Goal: Task Accomplishment & Management: Complete application form

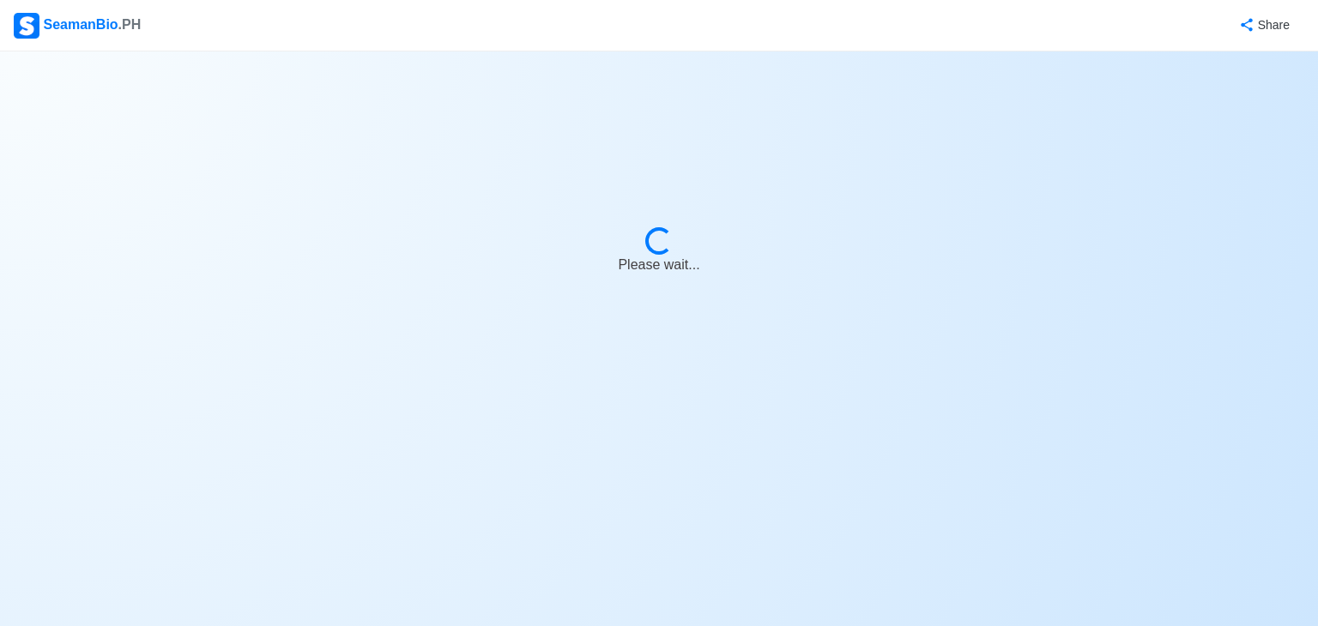
select select "Wiper"
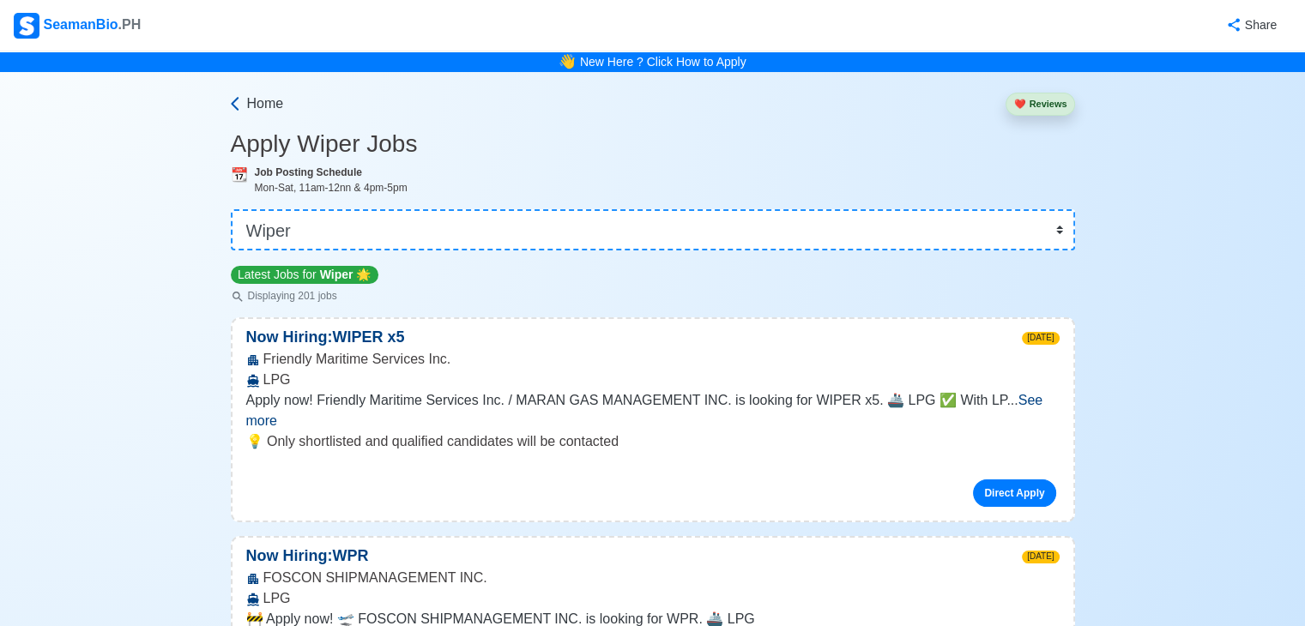
click at [258, 100] on span "Home" at bounding box center [265, 104] width 37 height 21
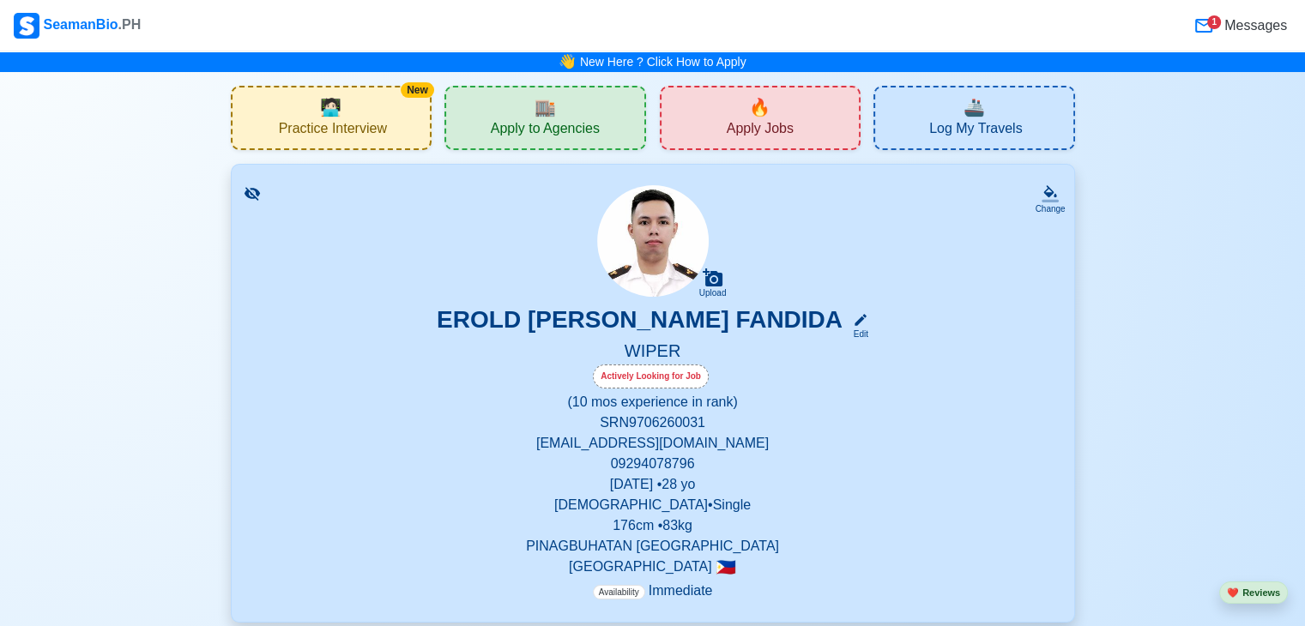
click at [1238, 31] on span "Messages" at bounding box center [1254, 25] width 66 height 21
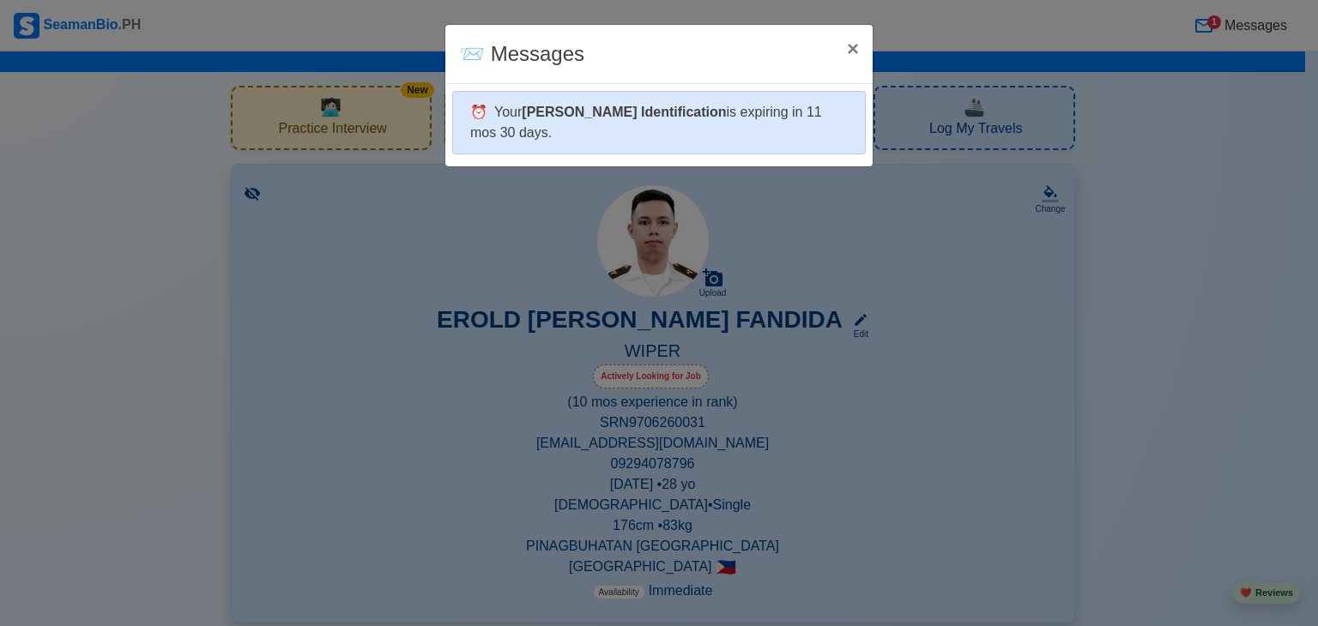
click at [724, 121] on div "⏰ Your [PERSON_NAME] Identification is expiring in 11 mos 30 days." at bounding box center [659, 123] width 414 height 64
click at [717, 128] on div "⏰ Your [PERSON_NAME] Identification is expiring in 11 mos 30 days." at bounding box center [659, 123] width 414 height 64
click at [755, 142] on div "⏰ Your [PERSON_NAME] Identification is expiring in 11 mos 30 days." at bounding box center [659, 123] width 414 height 64
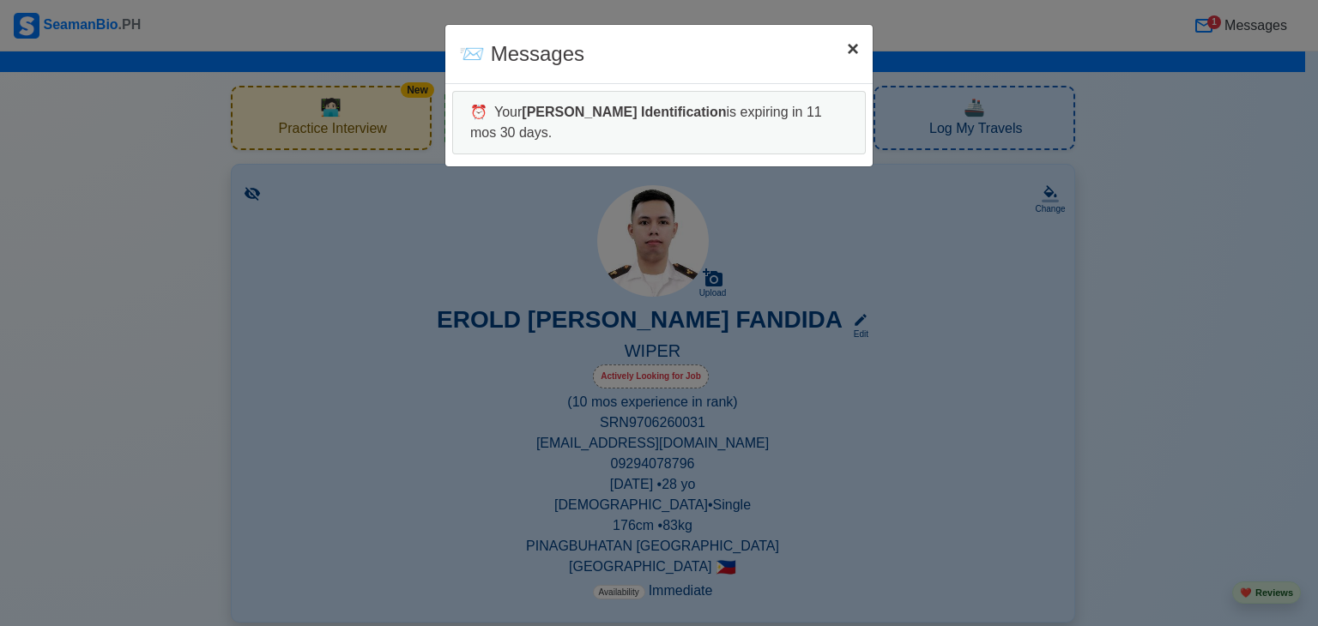
click at [851, 54] on span "×" at bounding box center [853, 48] width 12 height 23
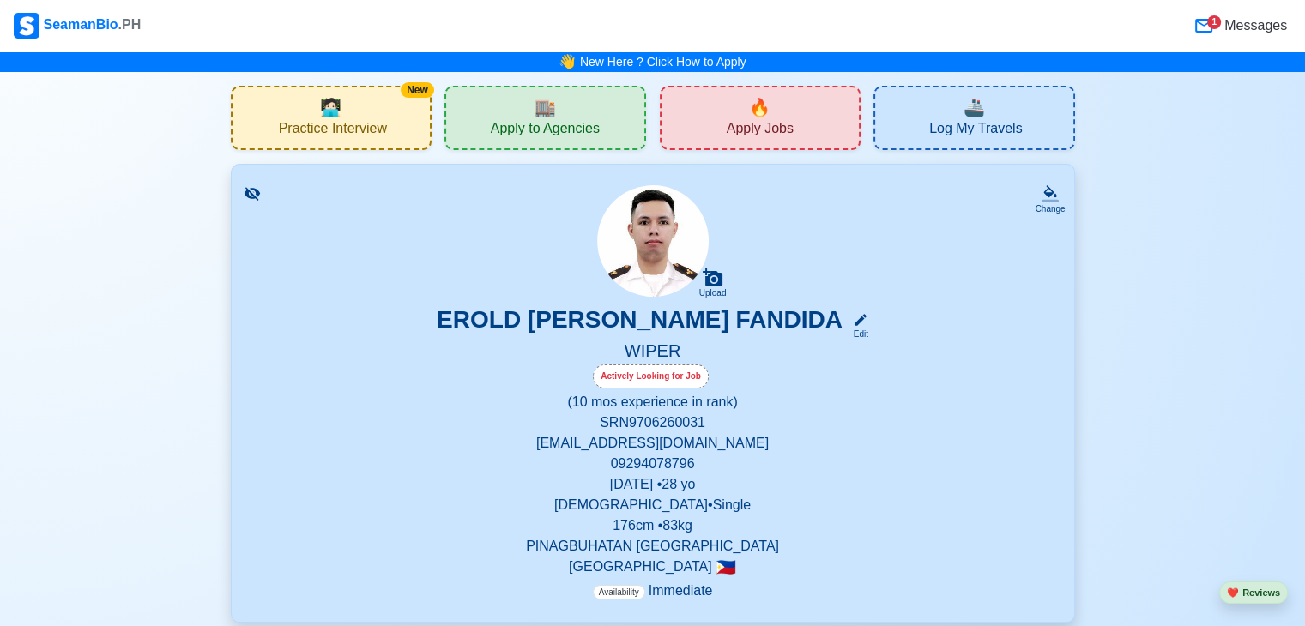
click at [754, 132] on span "Apply Jobs" at bounding box center [760, 130] width 67 height 21
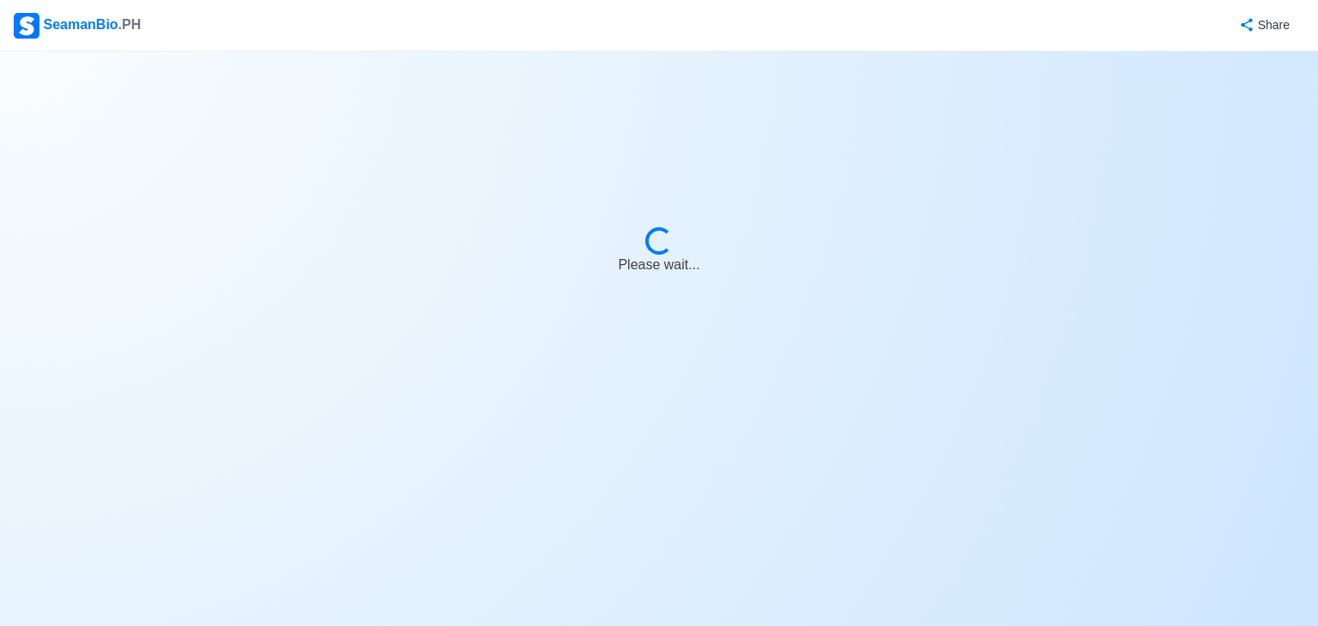
select select "Wiper"
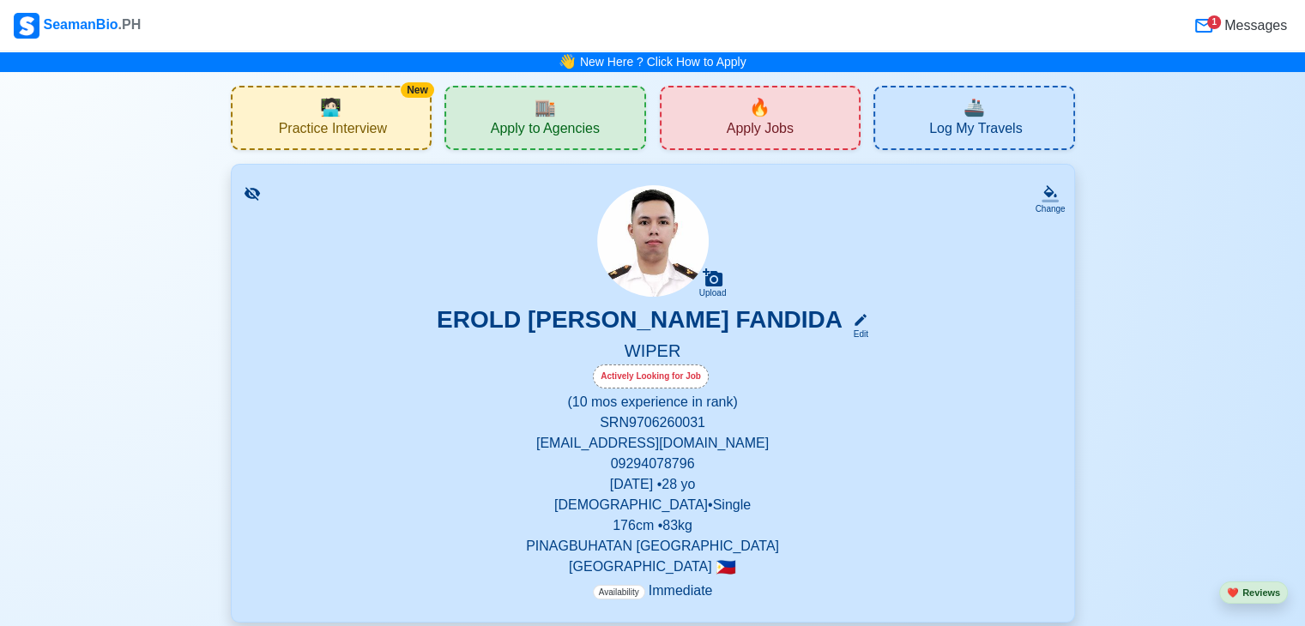
click at [580, 111] on div "🏬 Apply to Agencies" at bounding box center [546, 118] width 202 height 64
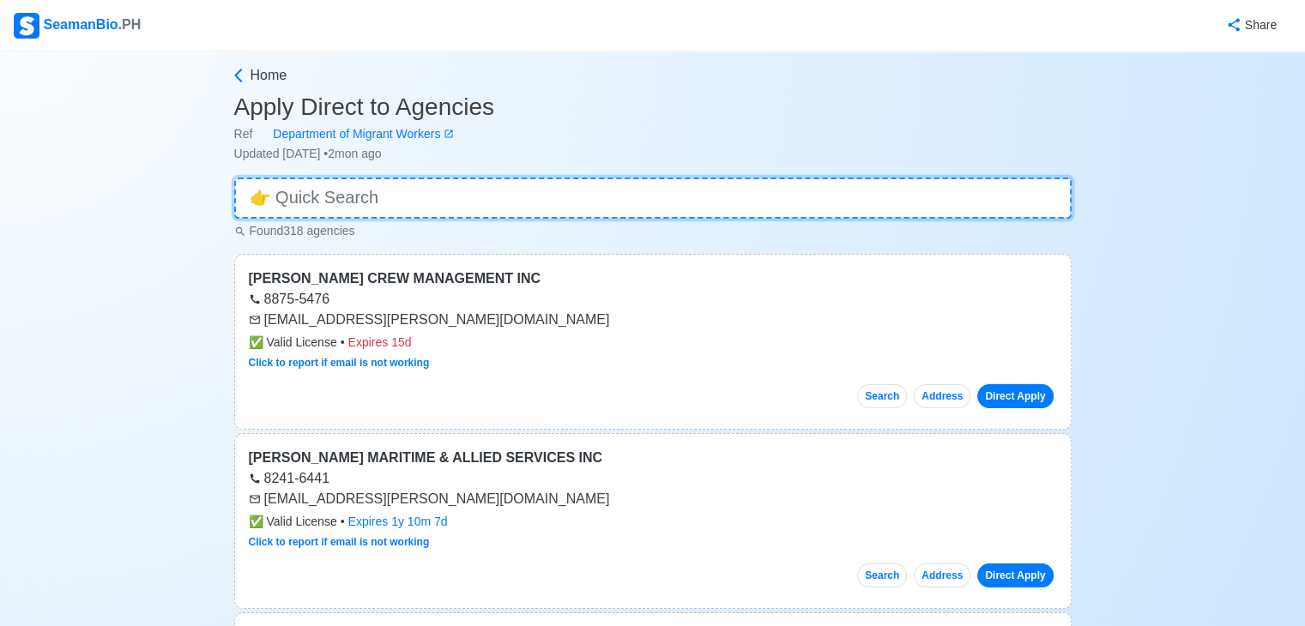
click at [578, 200] on input at bounding box center [653, 198] width 838 height 41
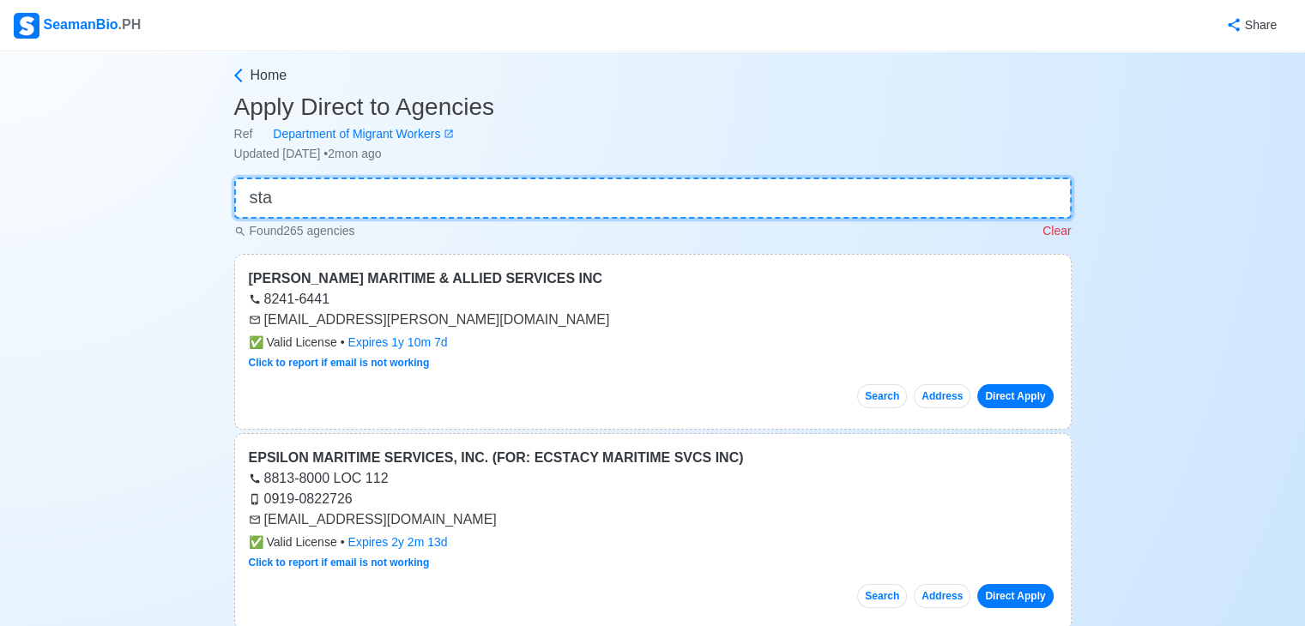
click at [491, 193] on input "sta" at bounding box center [653, 198] width 838 height 41
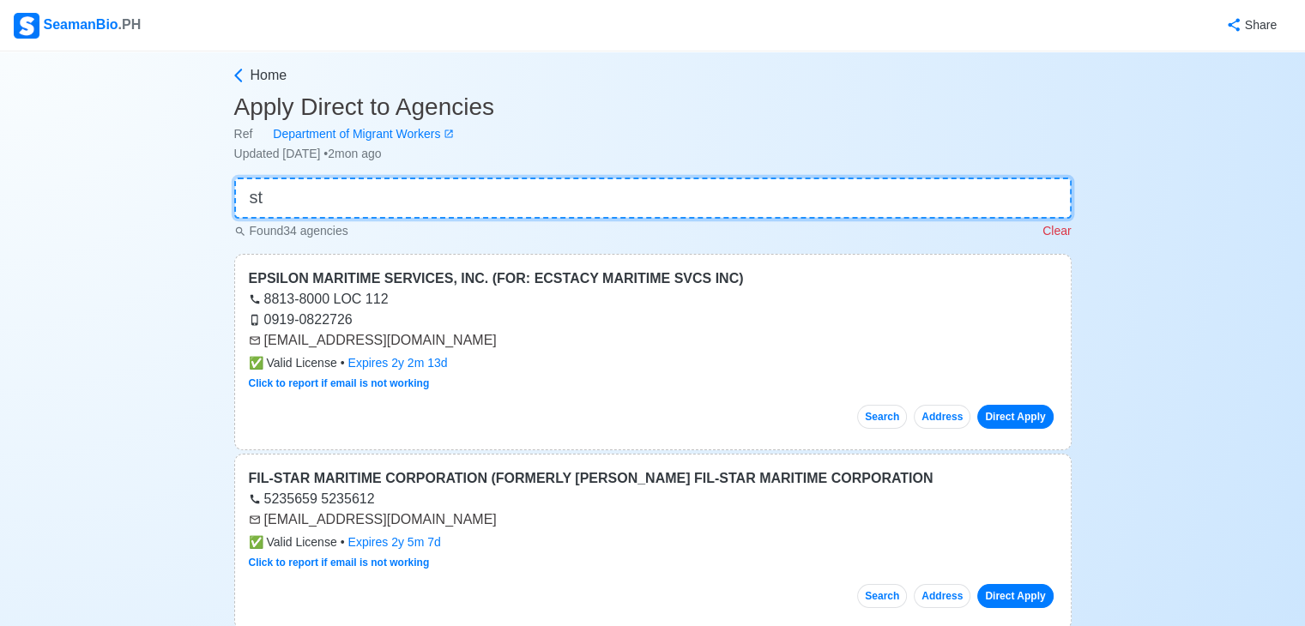
type input "s"
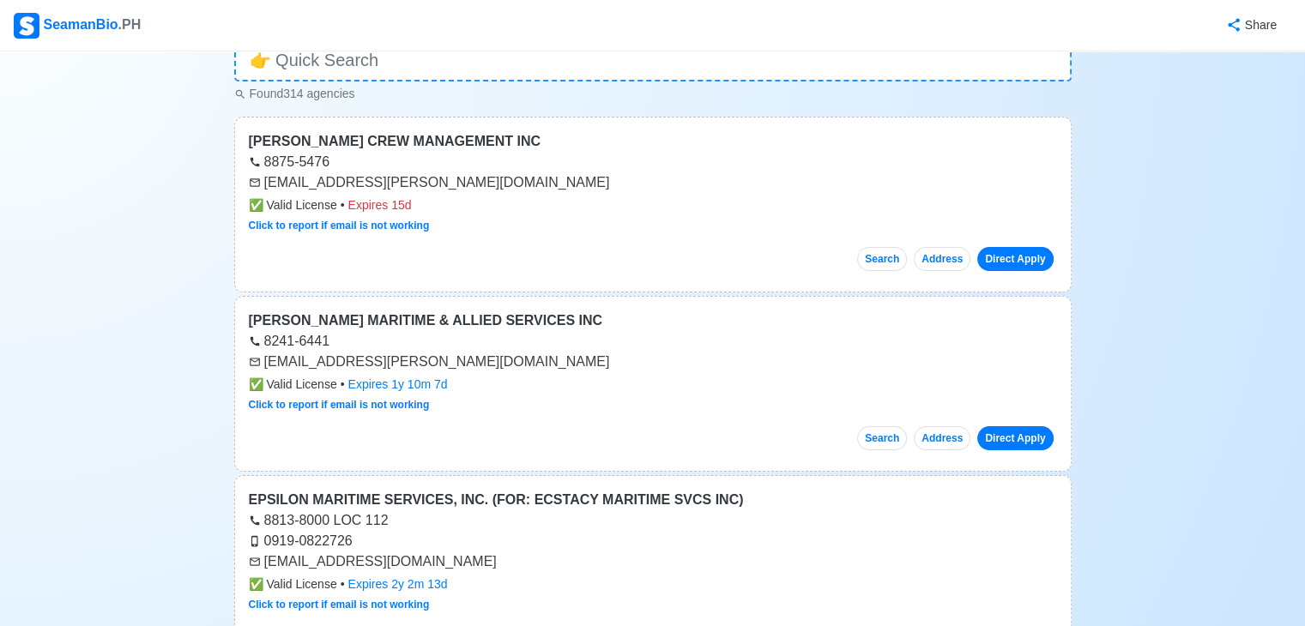
scroll to position [172, 0]
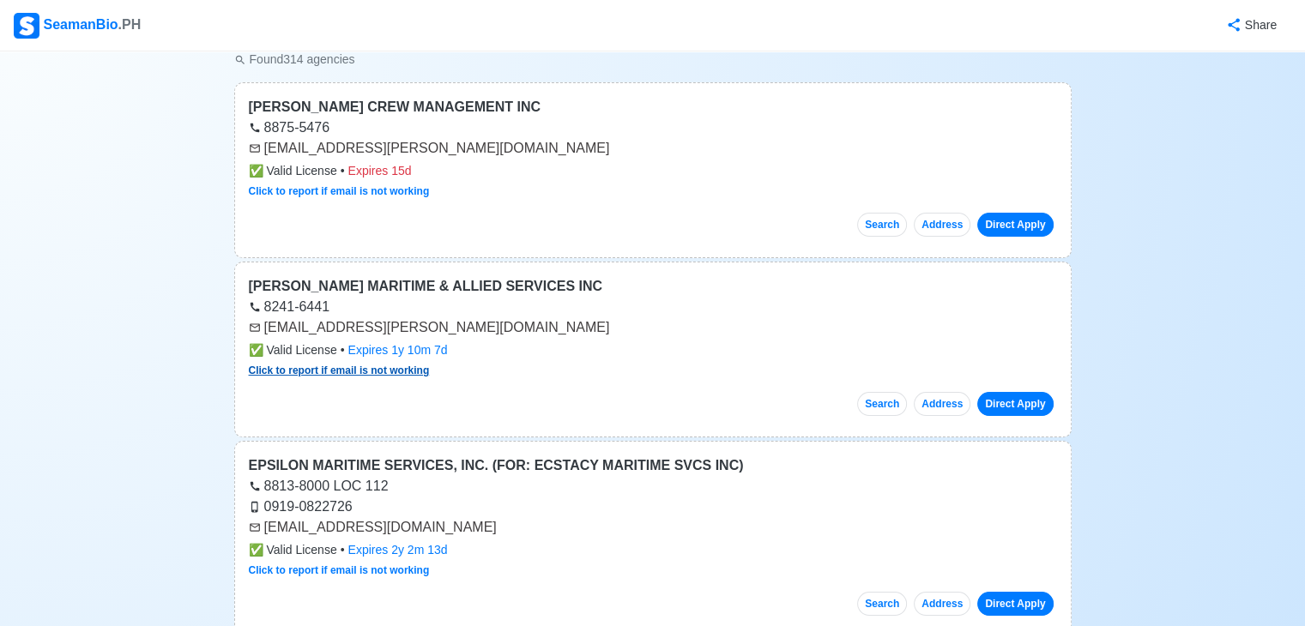
click at [377, 369] on link "Click to report if email is not working" at bounding box center [339, 371] width 181 height 12
click at [1020, 408] on link "Direct Apply" at bounding box center [1015, 404] width 76 height 24
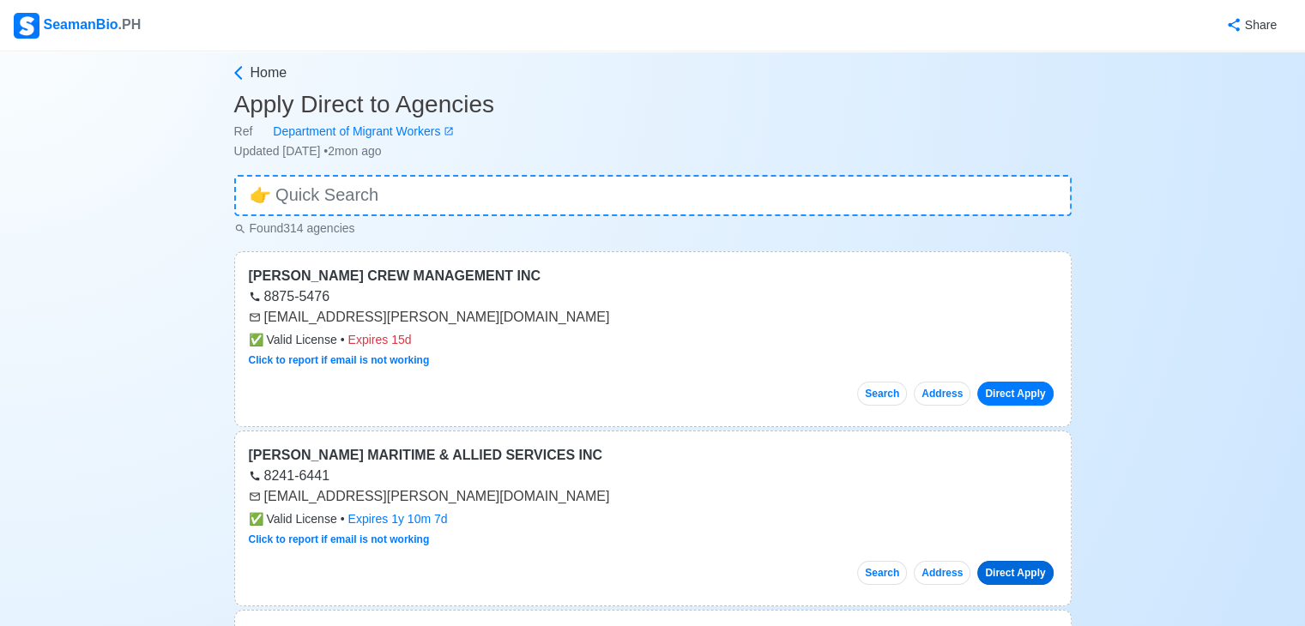
scroll to position [0, 0]
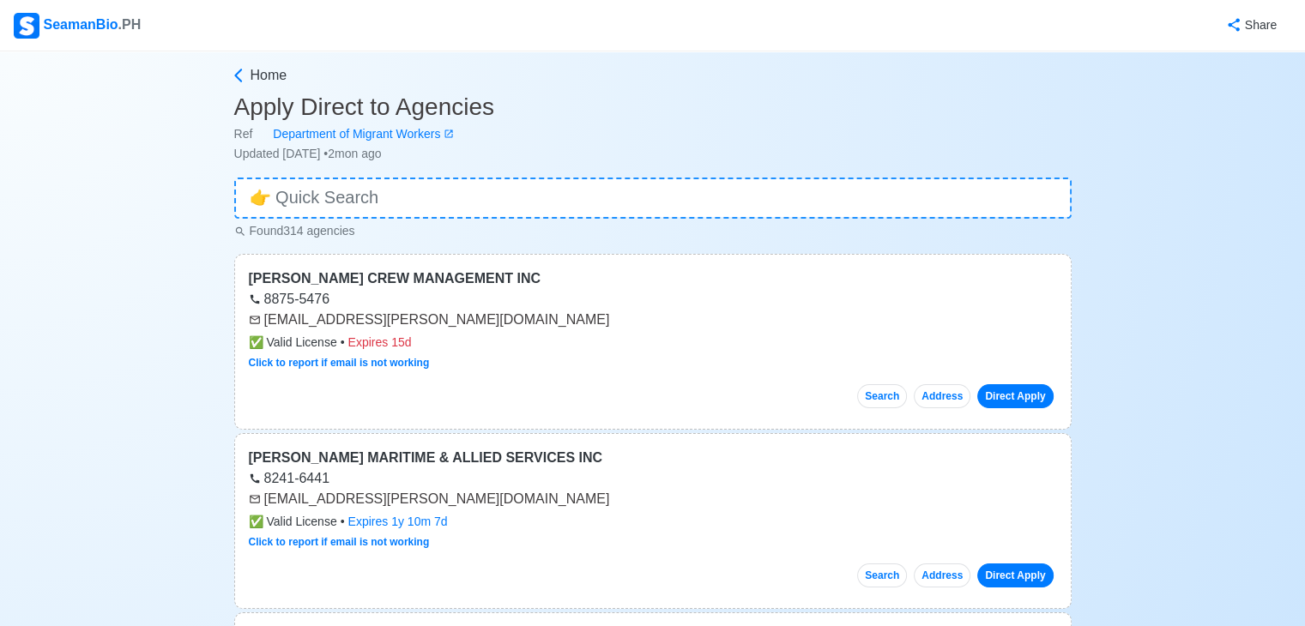
click at [94, 21] on div "SeamanBio .PH" at bounding box center [77, 26] width 127 height 26
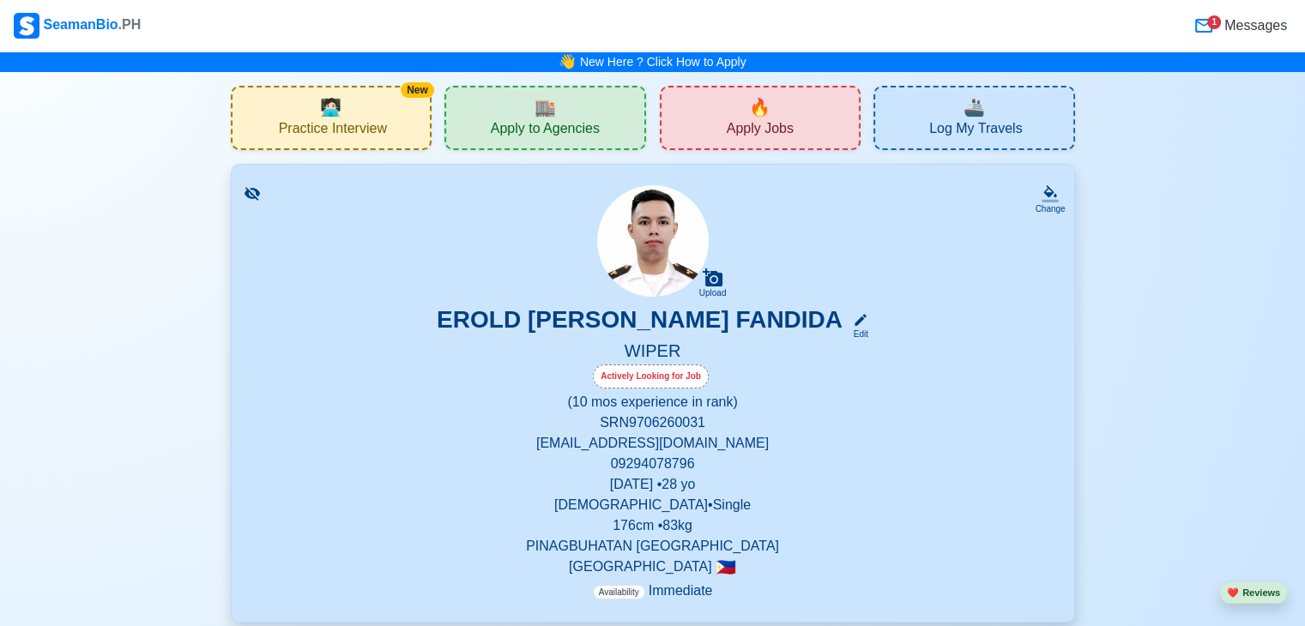
click at [603, 124] on div "🏬 Apply to Agencies" at bounding box center [546, 118] width 202 height 64
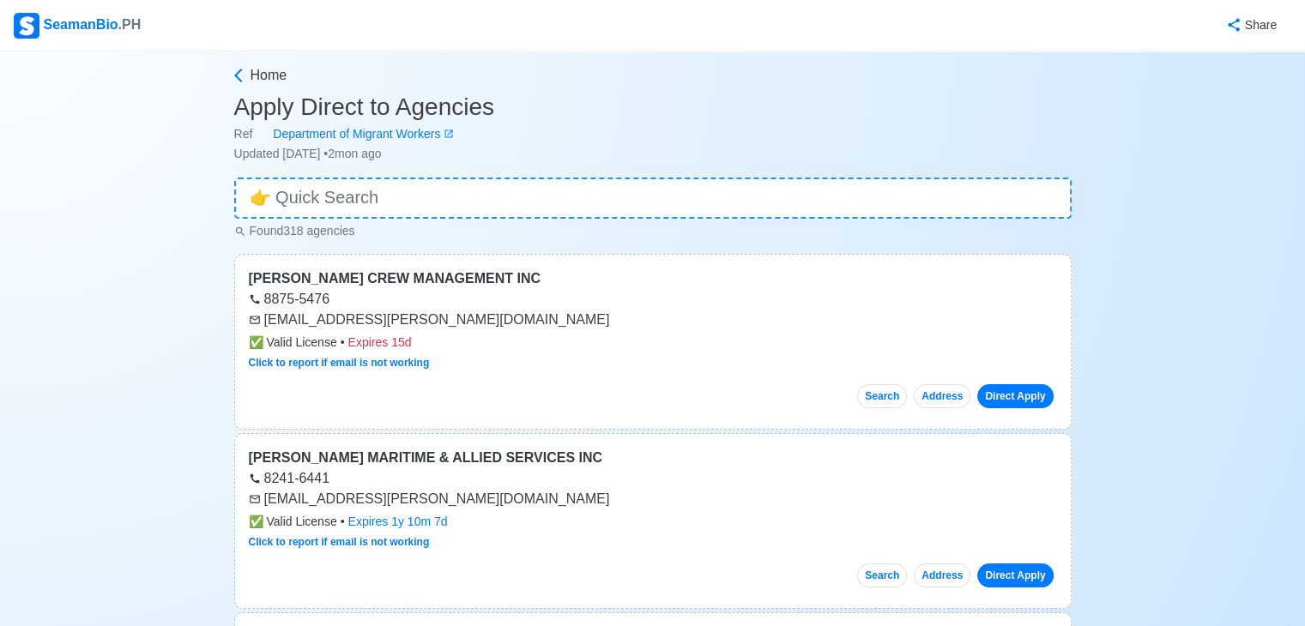
click at [103, 21] on div "SeamanBio .PH" at bounding box center [77, 26] width 127 height 26
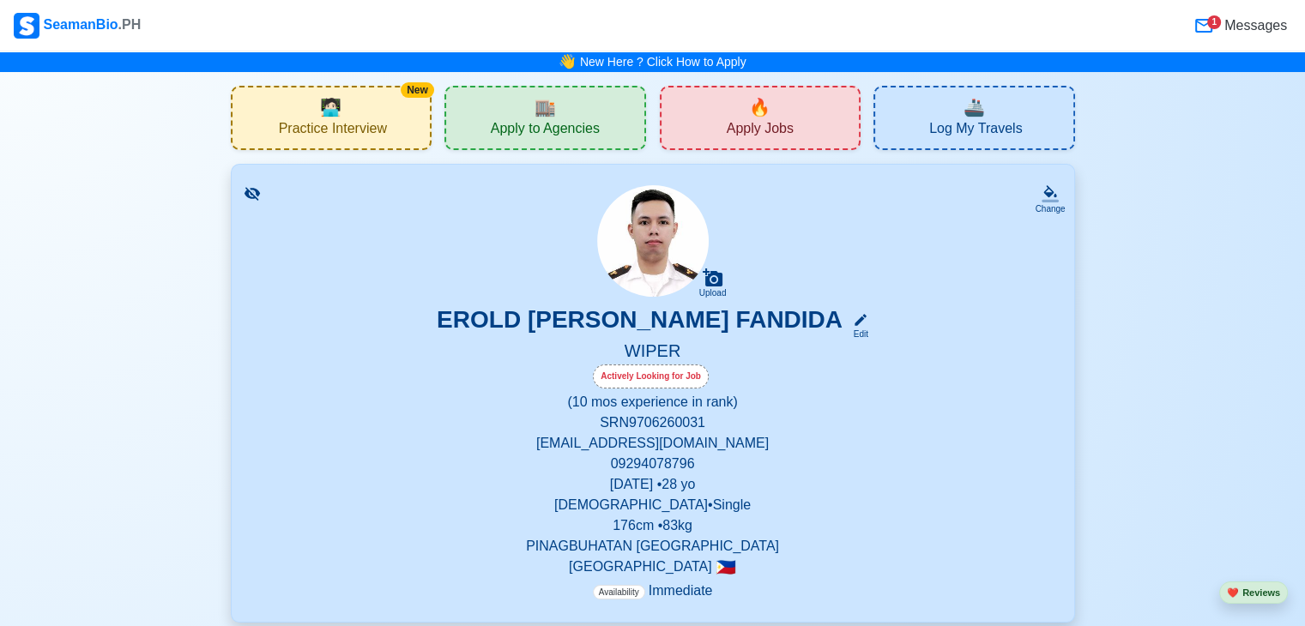
click at [759, 129] on span "Apply Jobs" at bounding box center [760, 130] width 67 height 21
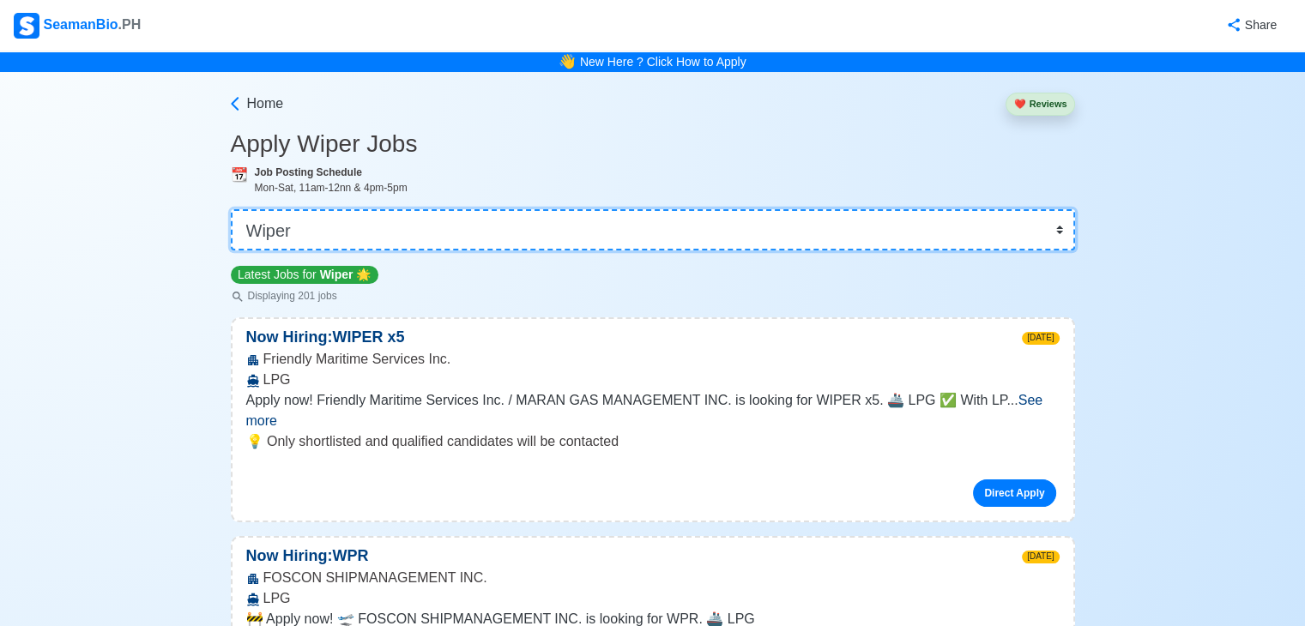
click at [516, 226] on select "👉 Select Rank or Position Master Chief Officer 2nd Officer 3rd Officer Junior O…" at bounding box center [653, 229] width 844 height 41
select select "Master"
click at [233, 209] on select "👉 Select Rank or Position Master Chief Officer 2nd Officer 3rd Officer Junior O…" at bounding box center [653, 229] width 844 height 41
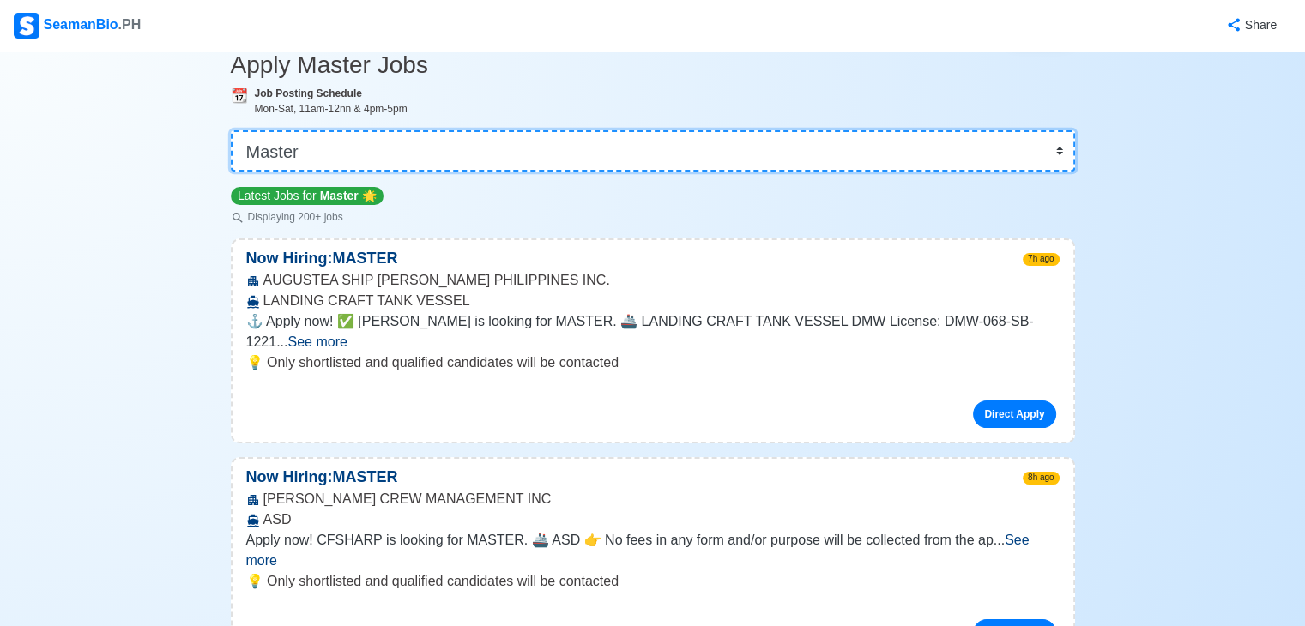
scroll to position [86, 0]
